Goal: Information Seeking & Learning: Understand process/instructions

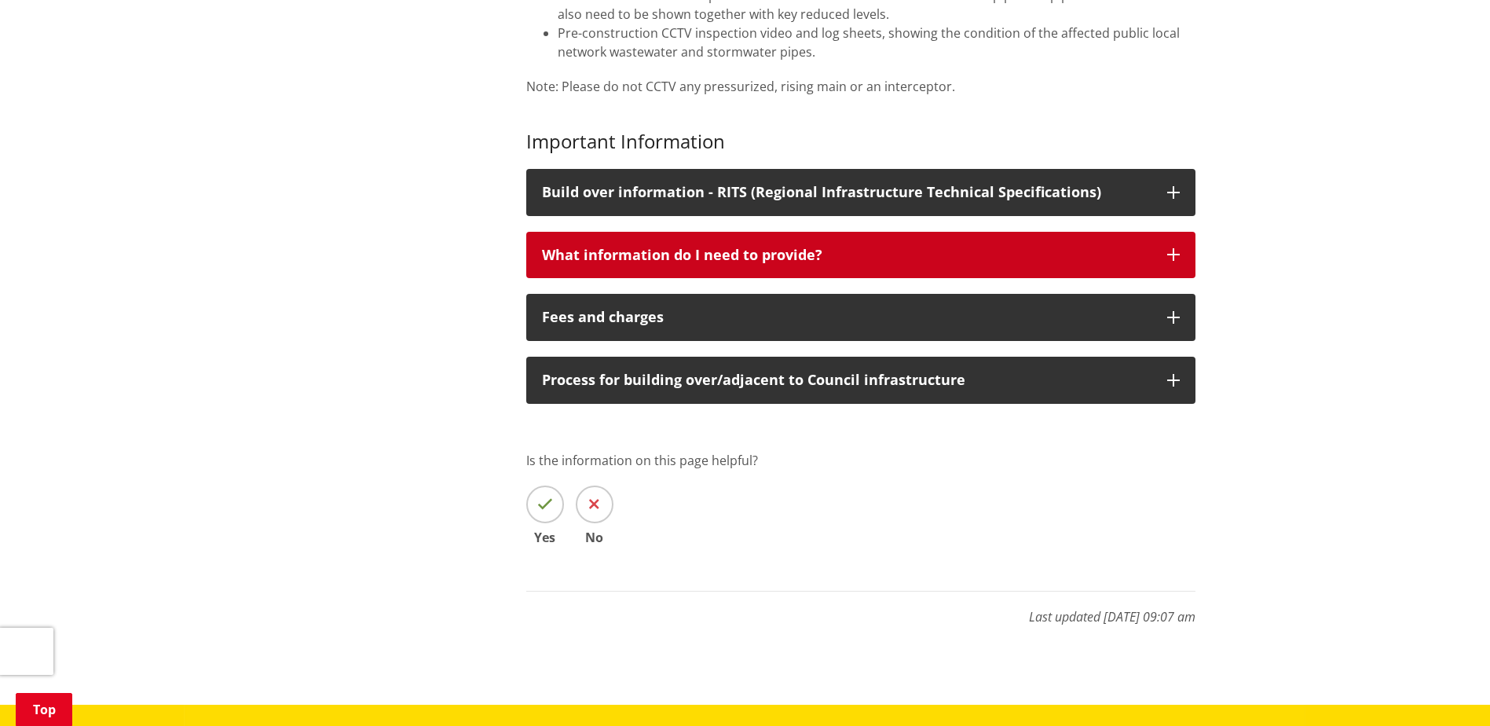
scroll to position [864, 0]
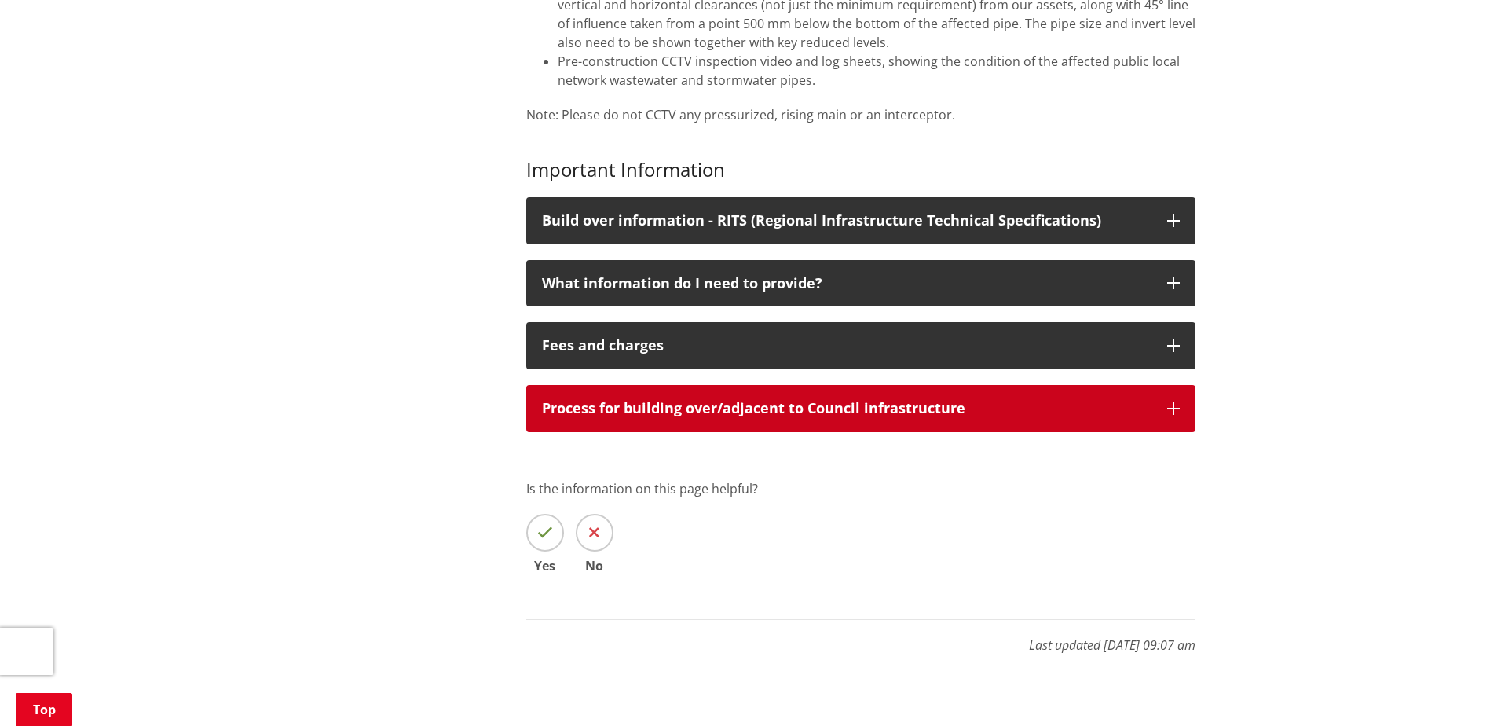
click at [767, 412] on p "Process for building over/adjacent to Council infrastructure" at bounding box center [847, 409] width 610 height 16
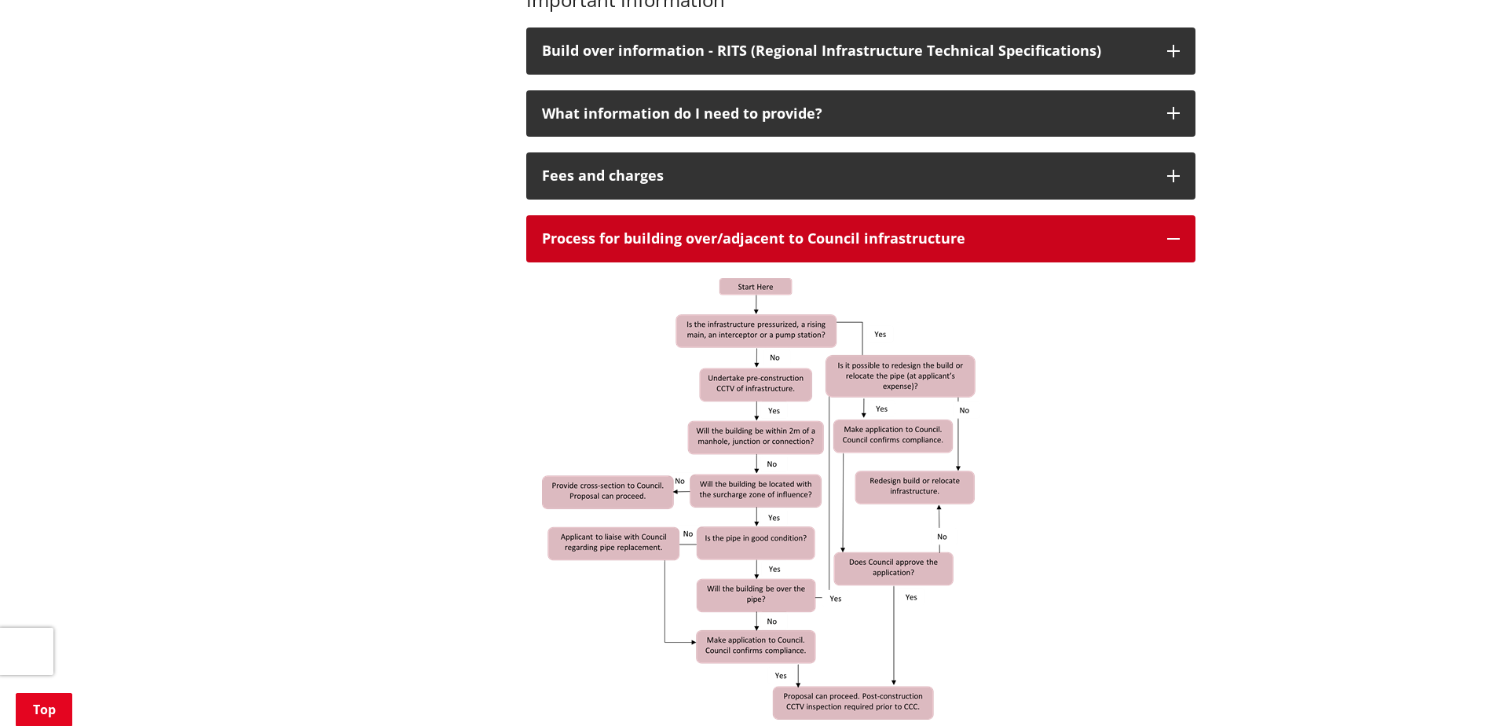
scroll to position [1021, 0]
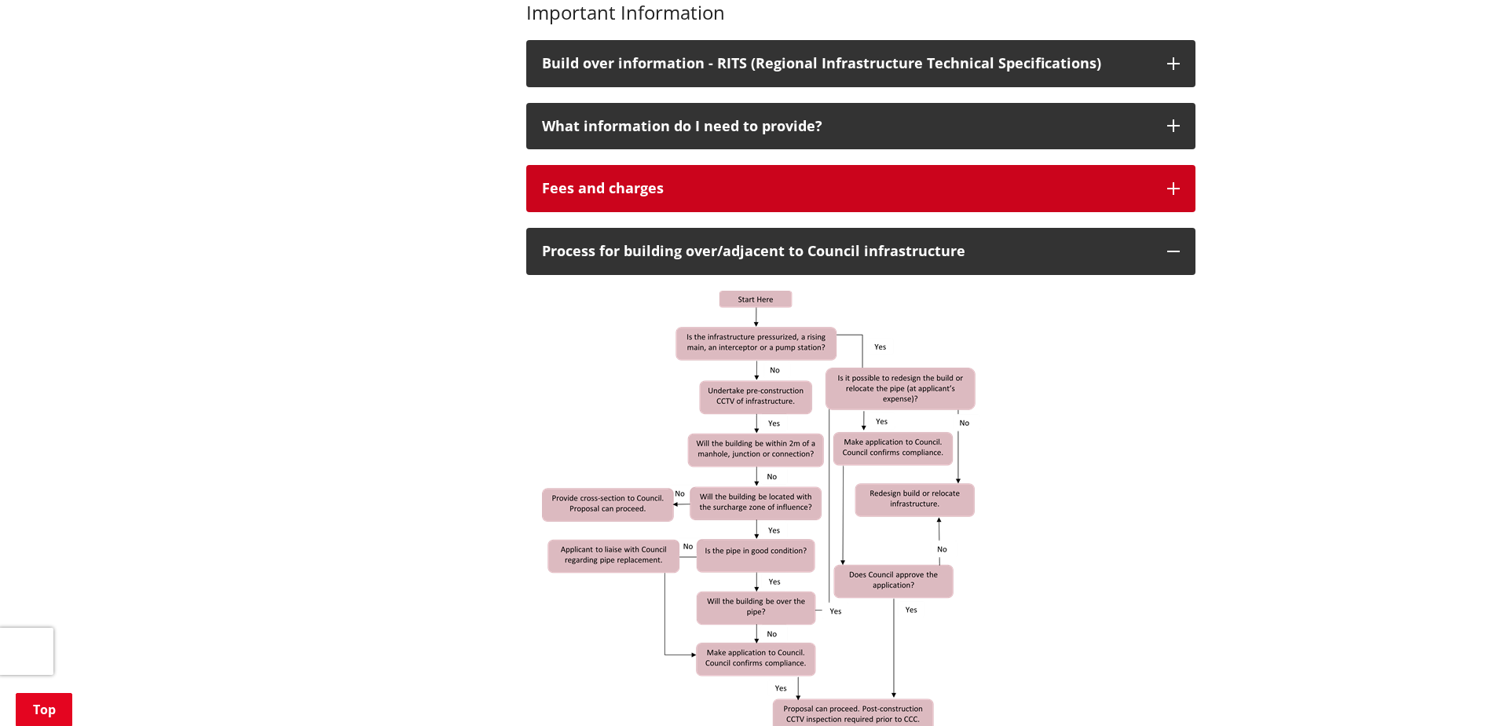
click at [846, 209] on button "Fees and charges" at bounding box center [860, 188] width 669 height 47
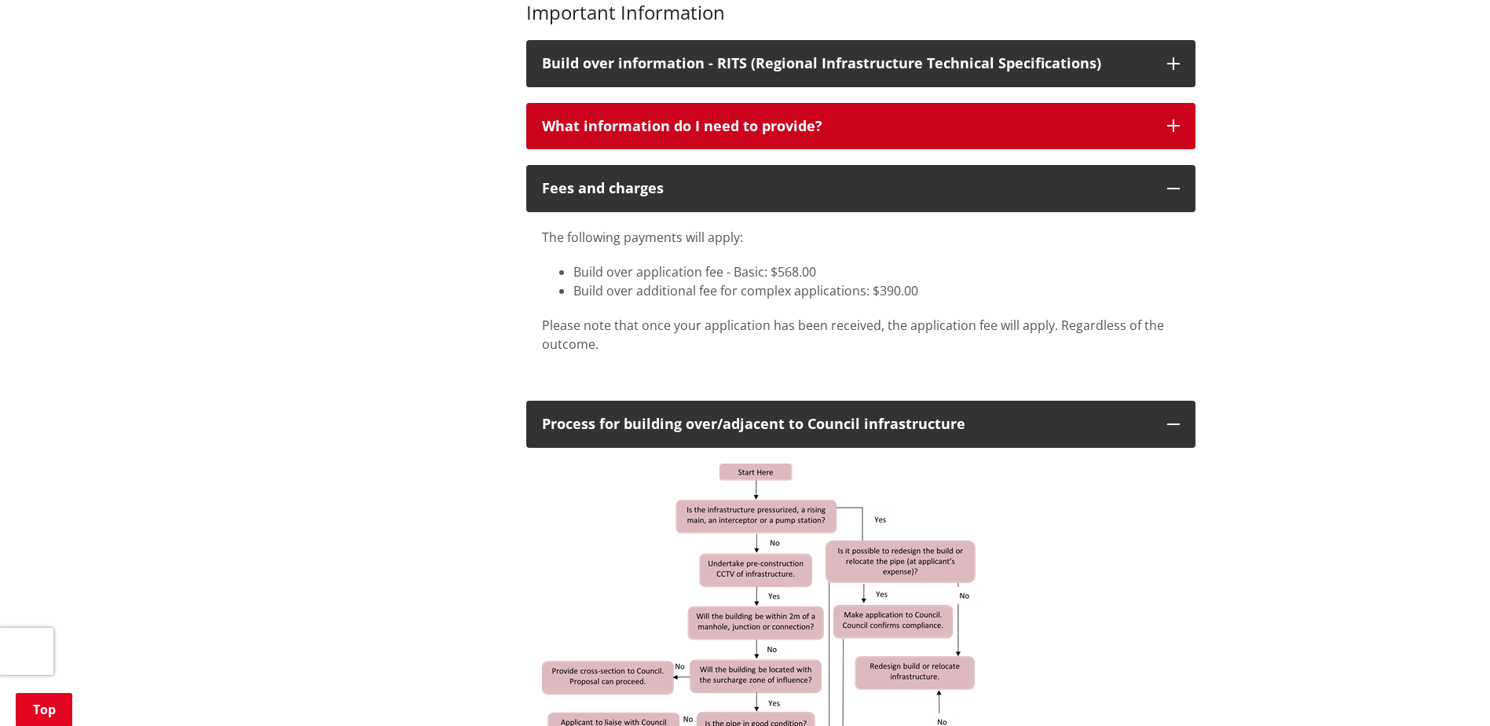
click at [815, 143] on button "What information do I need to provide?" at bounding box center [860, 126] width 669 height 47
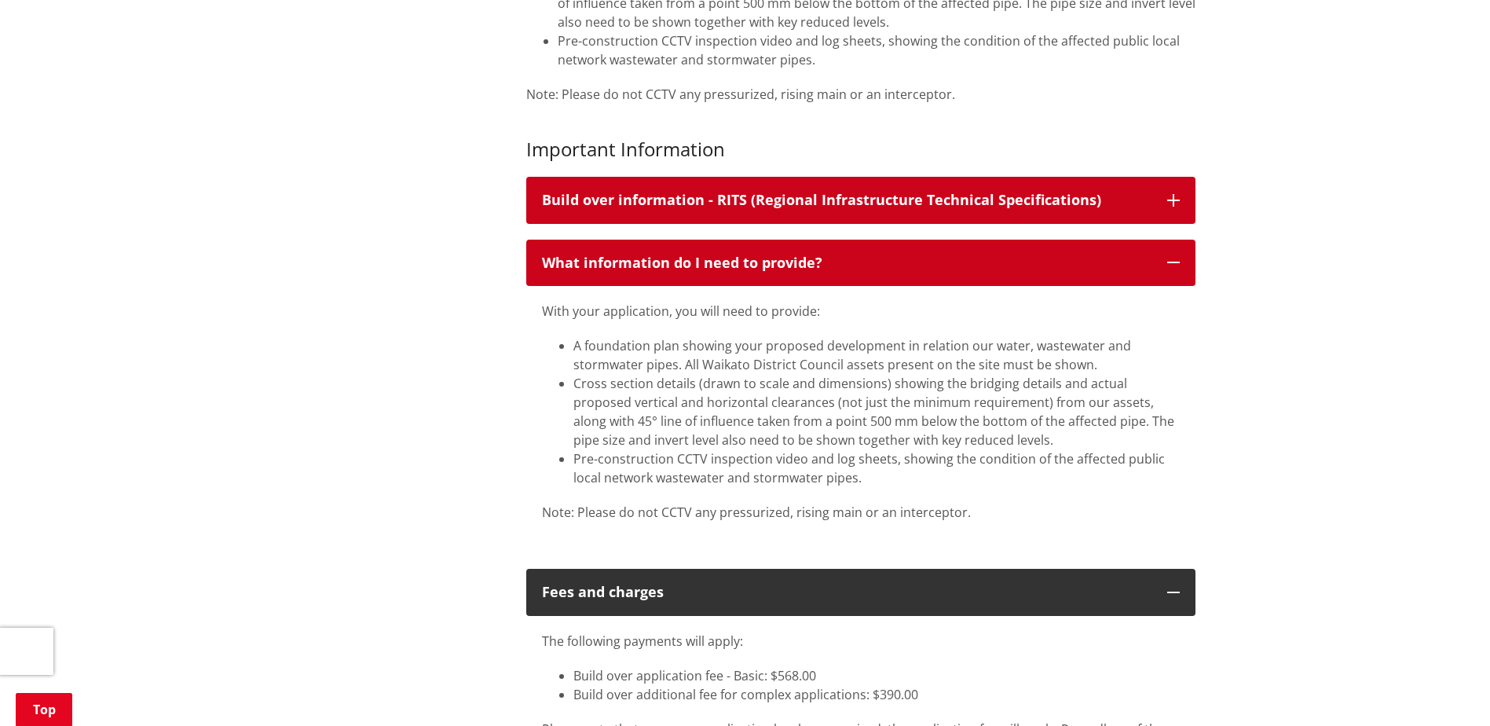
scroll to position [864, 0]
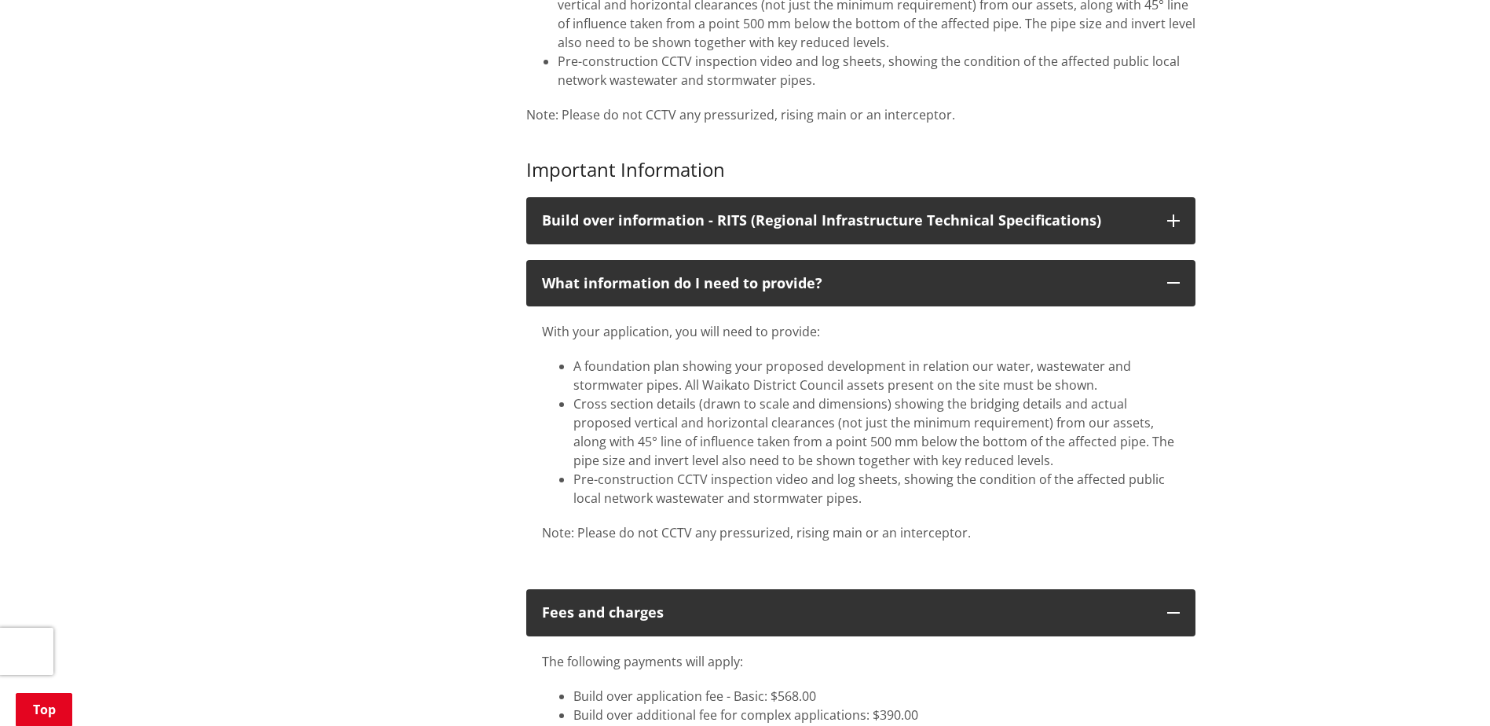
click at [1071, 446] on li "Cross section details (drawn to scale and dimensions) showing the bridging deta…" at bounding box center [877, 431] width 607 height 75
click at [619, 440] on li "Cross section details (drawn to scale and dimensions) showing the bridging deta…" at bounding box center [877, 431] width 607 height 75
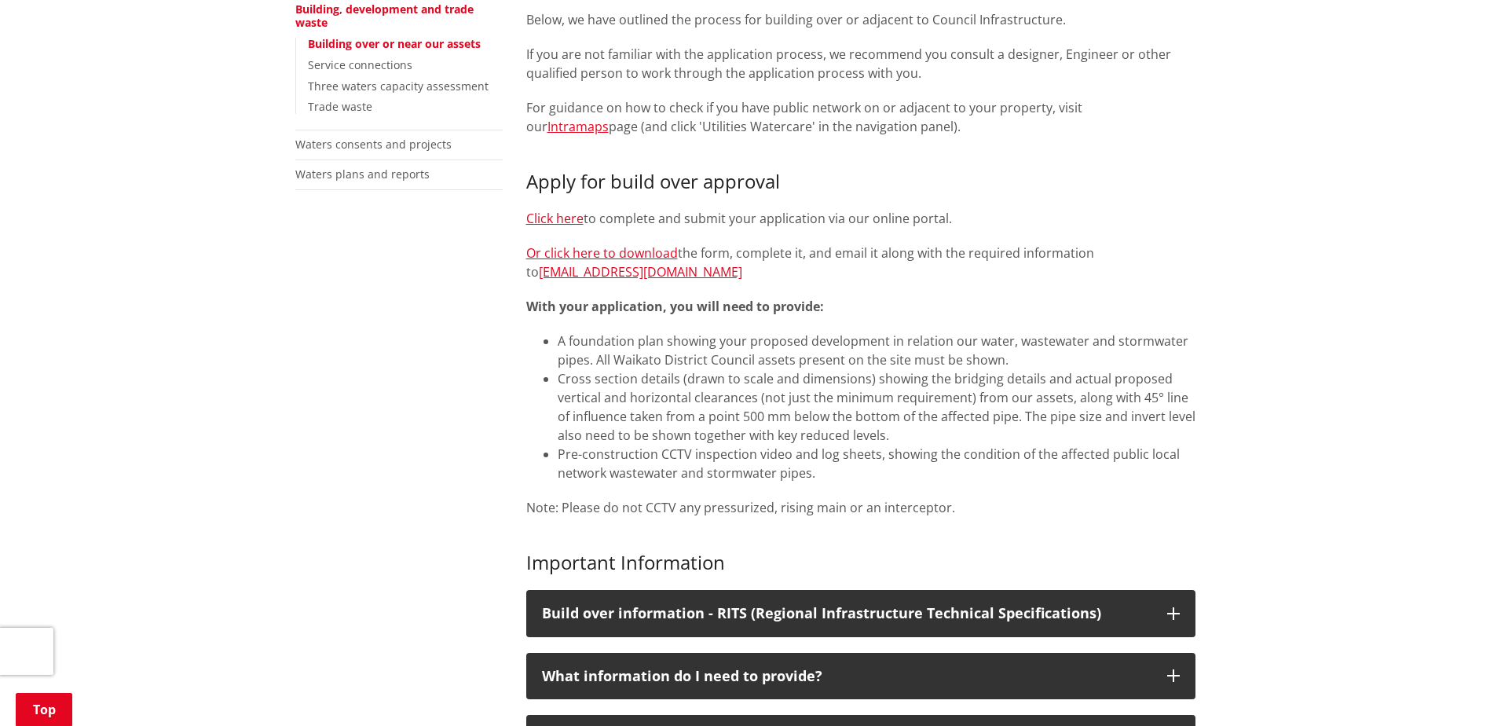
scroll to position [628, 0]
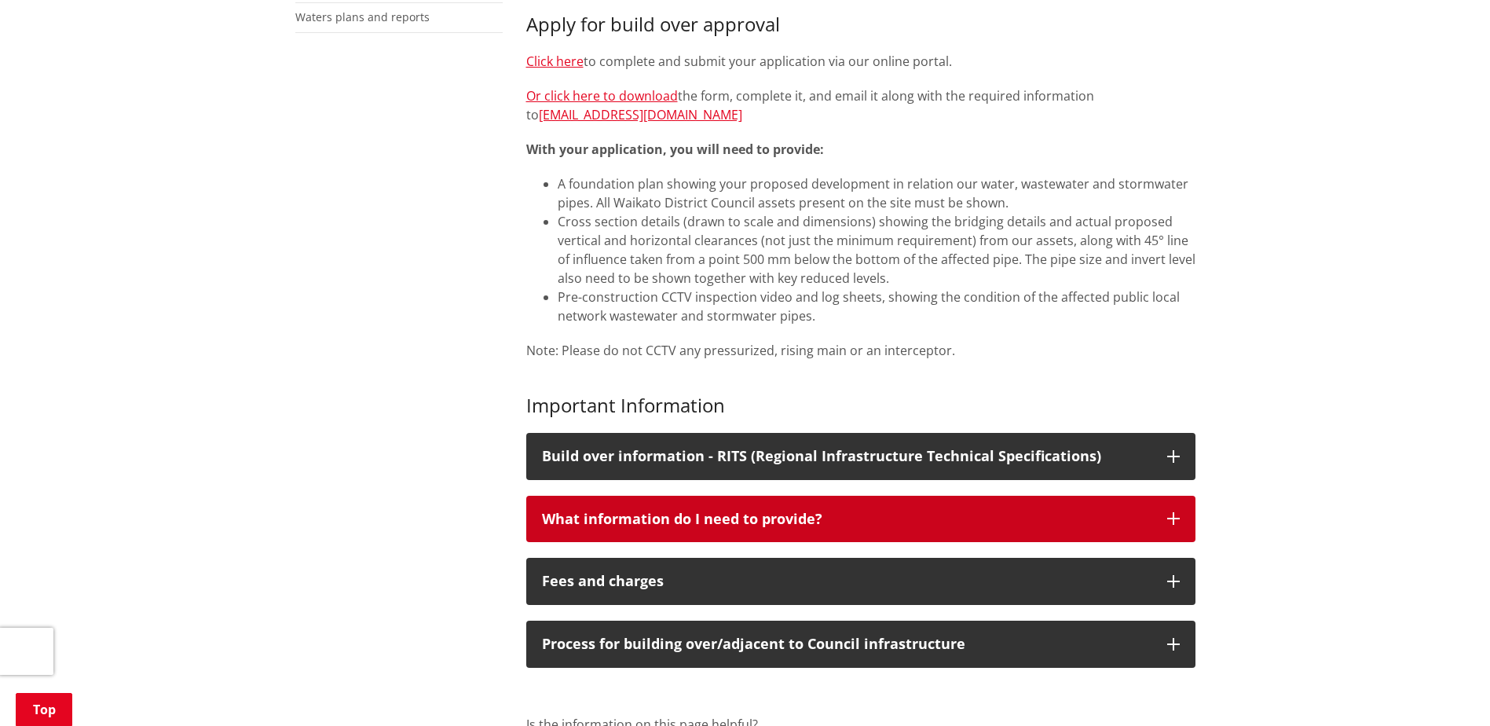
click at [714, 517] on div "What information do I need to provide?" at bounding box center [847, 519] width 610 height 16
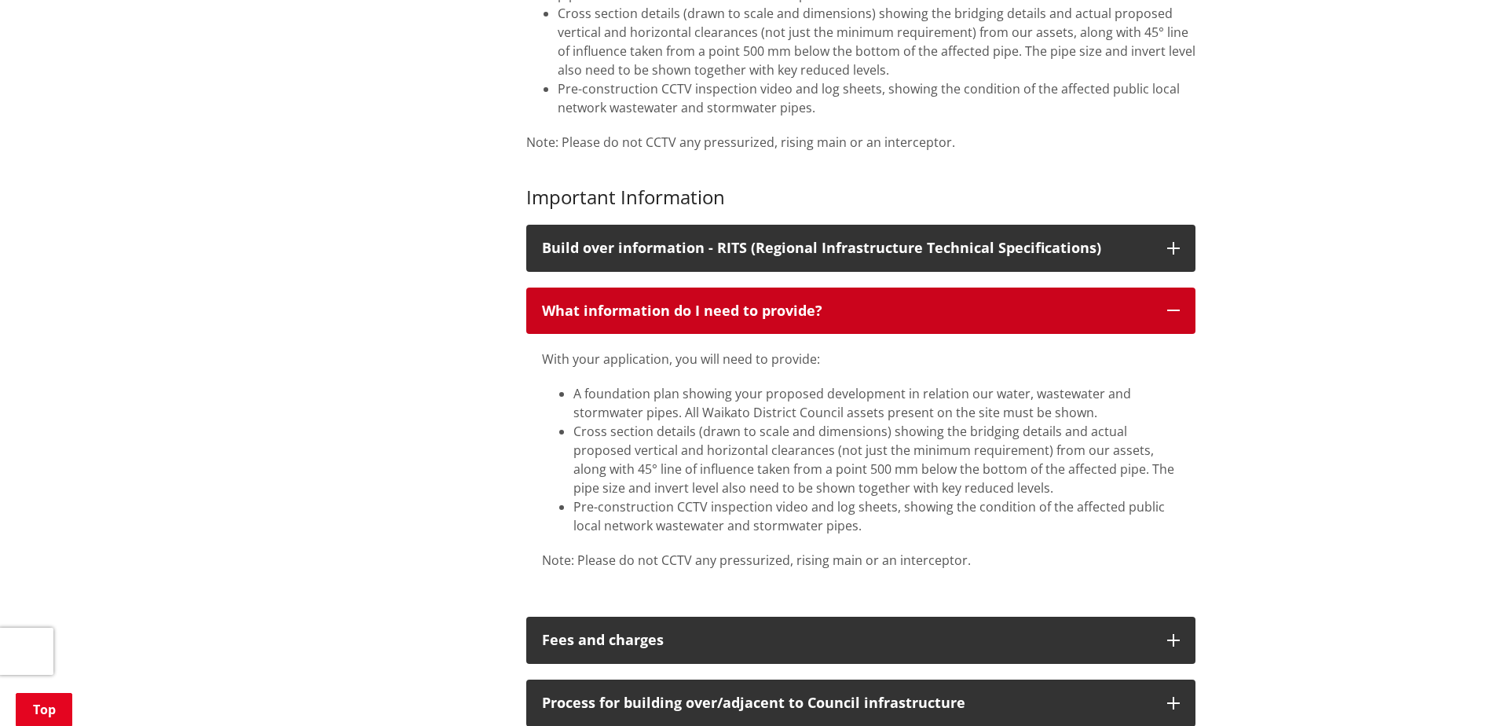
scroll to position [864, 0]
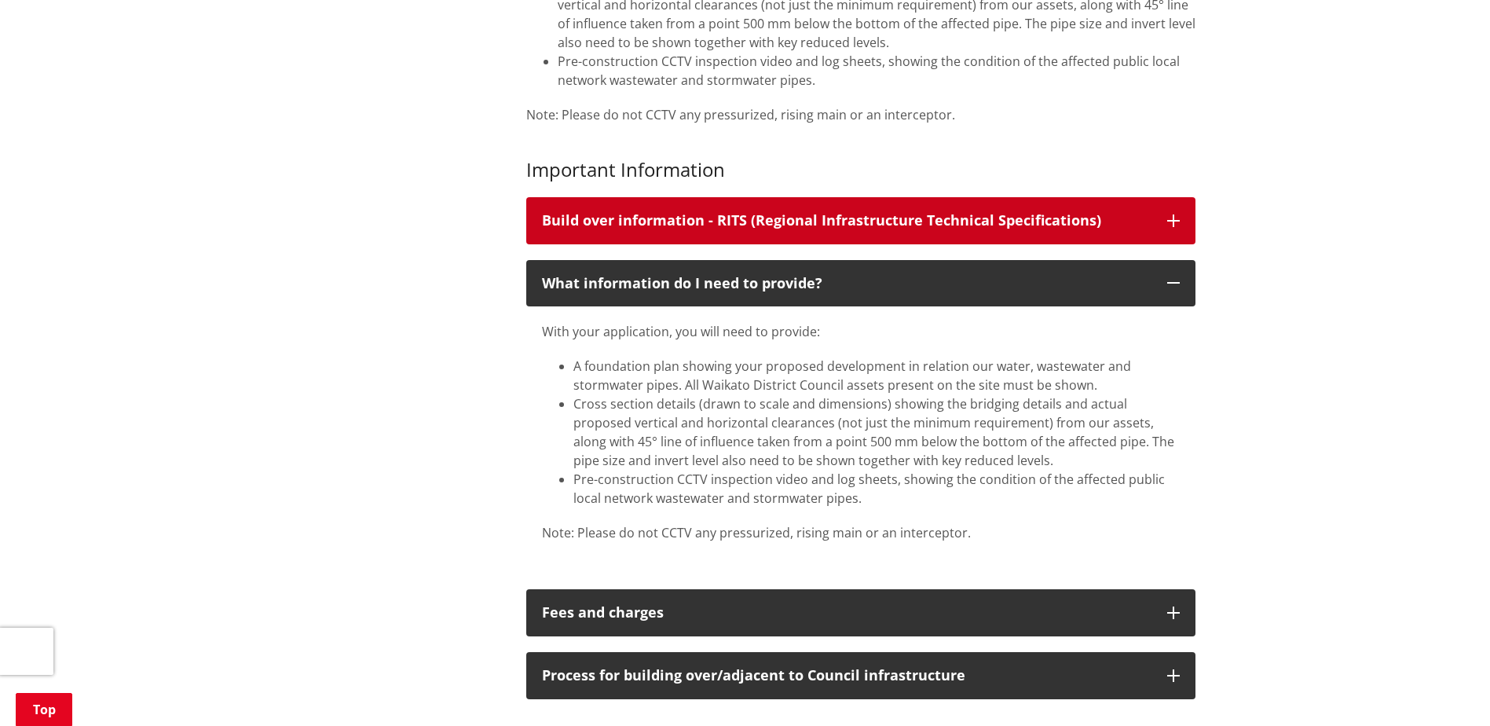
click at [939, 203] on button "Build over information - RITS (Regional Infrastructure Technical Specifications)" at bounding box center [860, 220] width 669 height 47
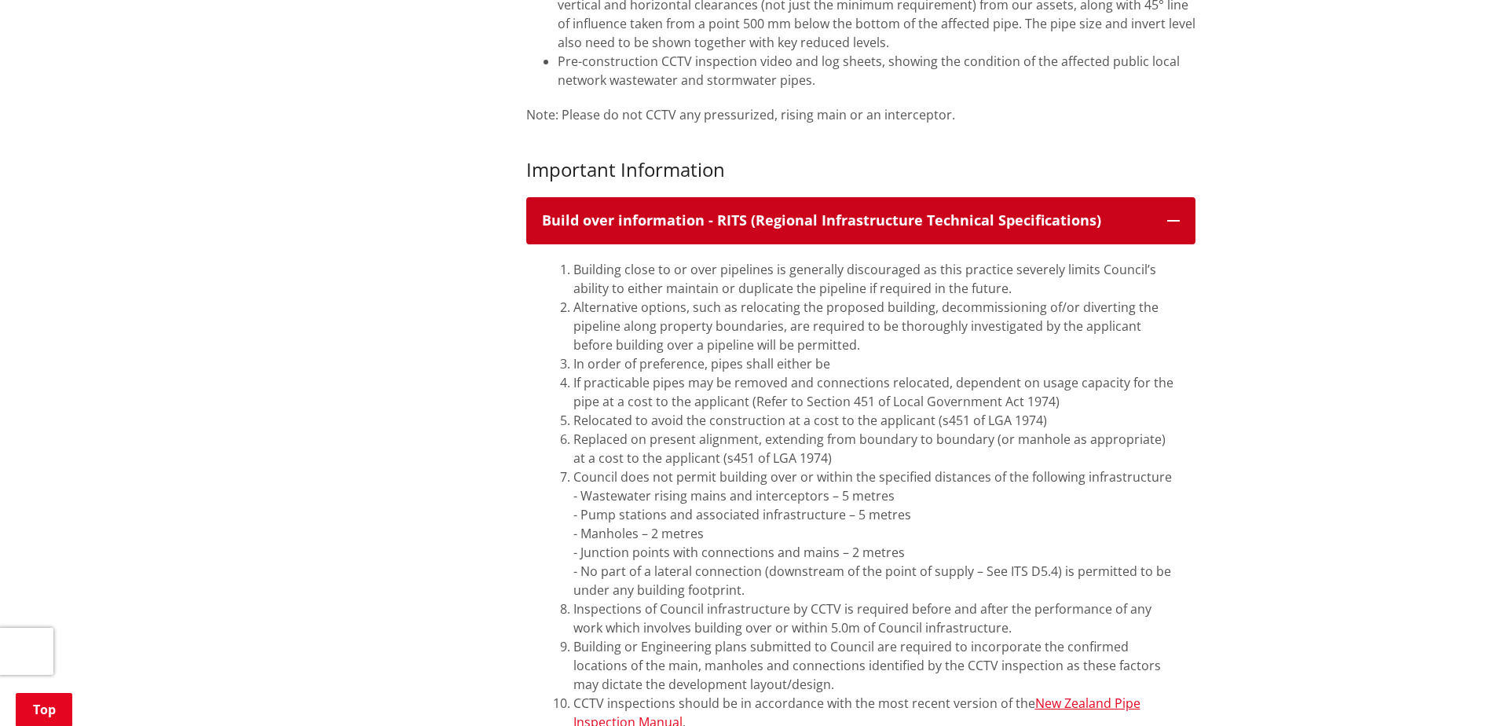
click at [939, 203] on button "Build over information - RITS (Regional Infrastructure Technical Specifications)" at bounding box center [860, 220] width 669 height 47
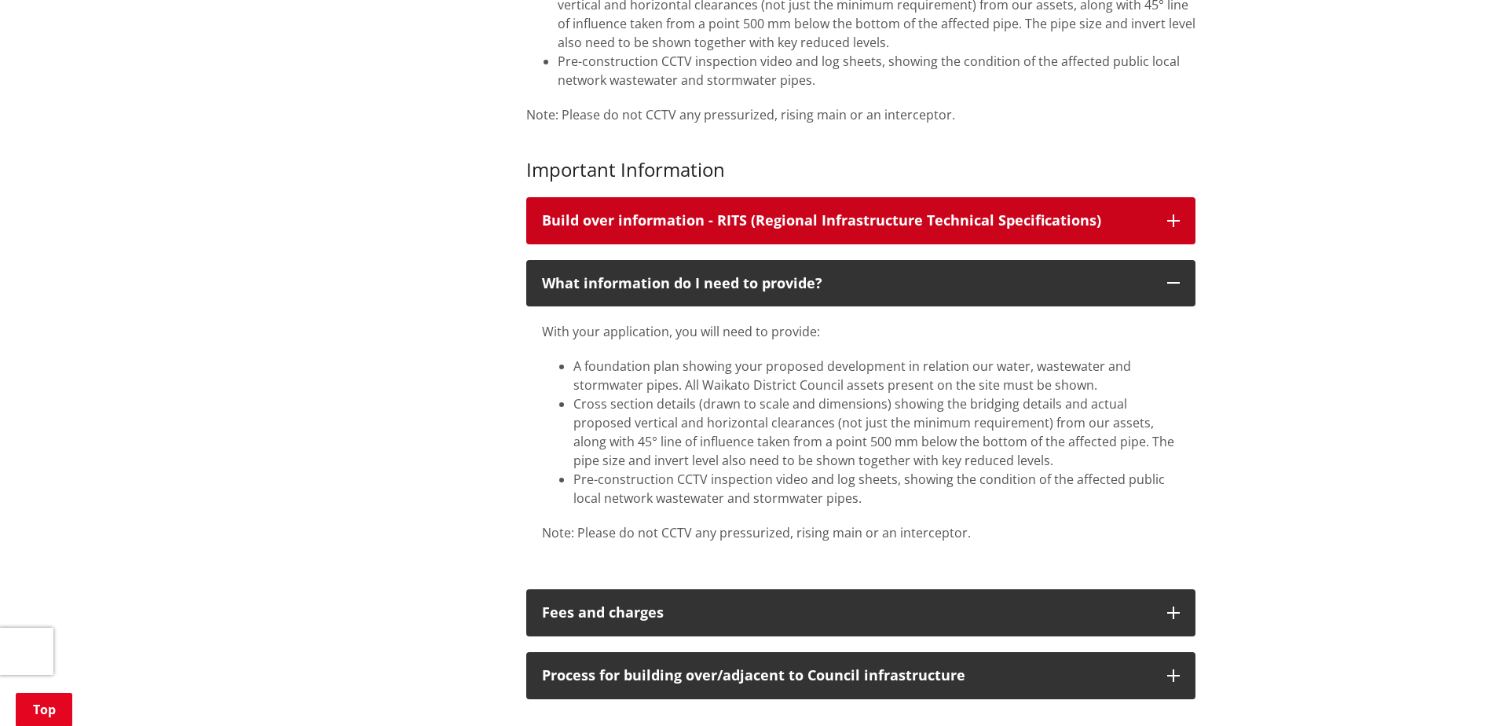
click at [784, 215] on div "Build over information - RITS (Regional Infrastructure Technical Specifications)" at bounding box center [847, 221] width 610 height 16
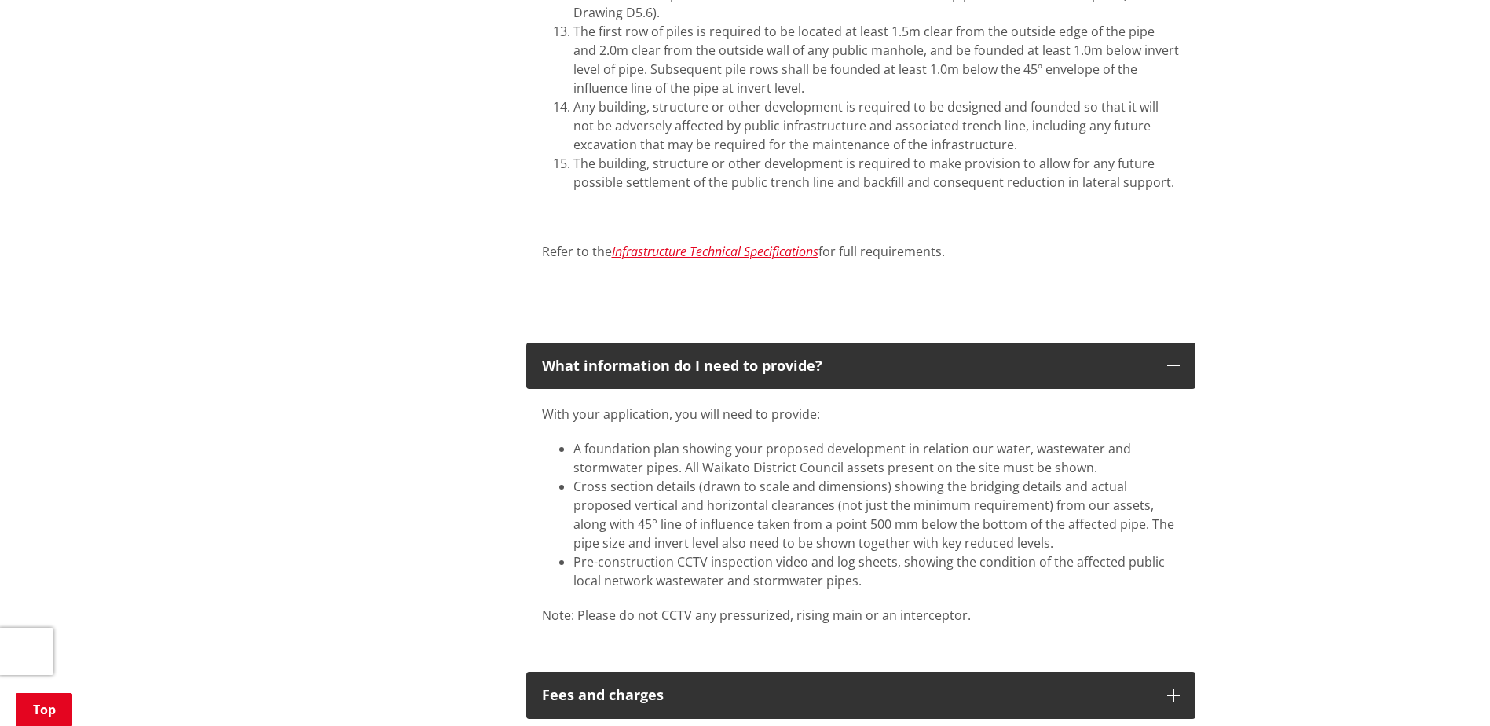
scroll to position [1807, 0]
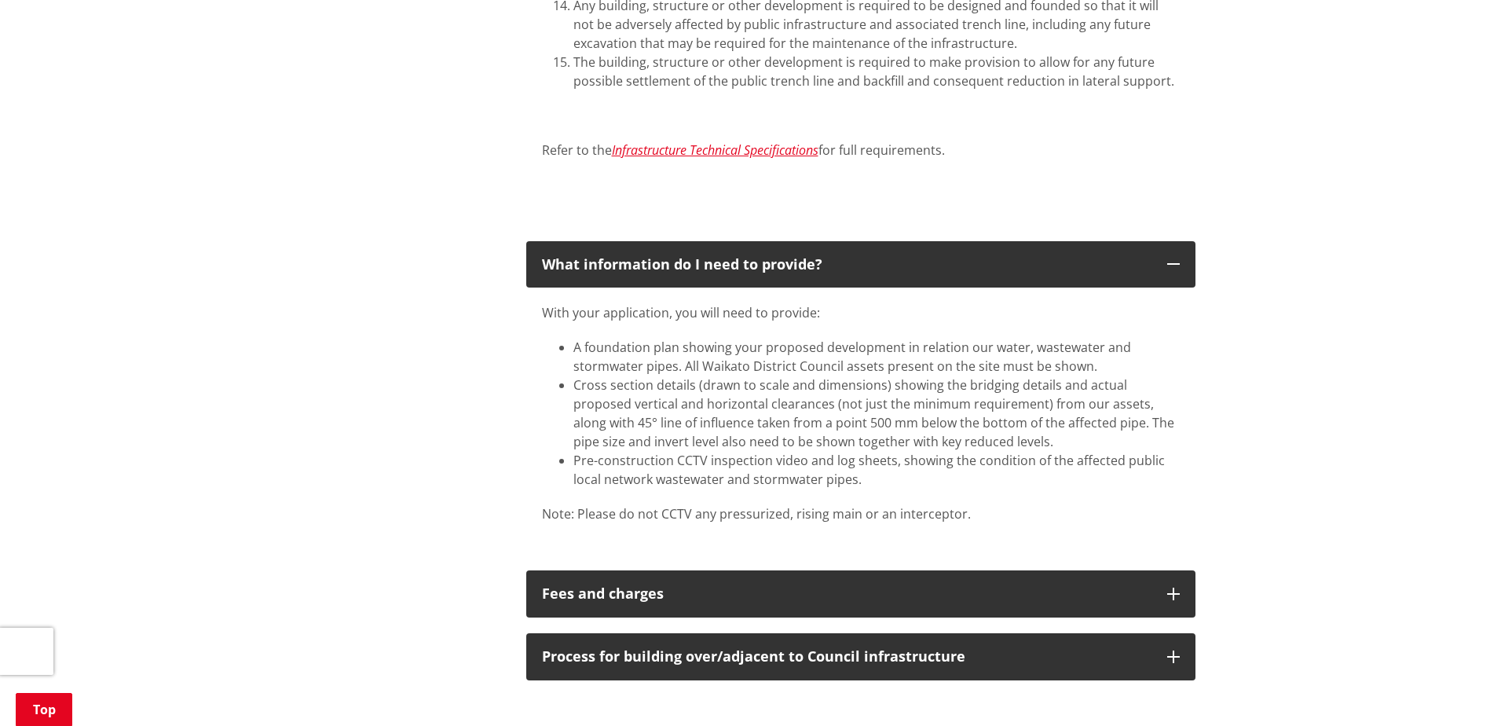
drag, startPoint x: 487, startPoint y: 332, endPoint x: 452, endPoint y: 238, distance: 100.0
